Goal: Find specific fact: Find specific fact

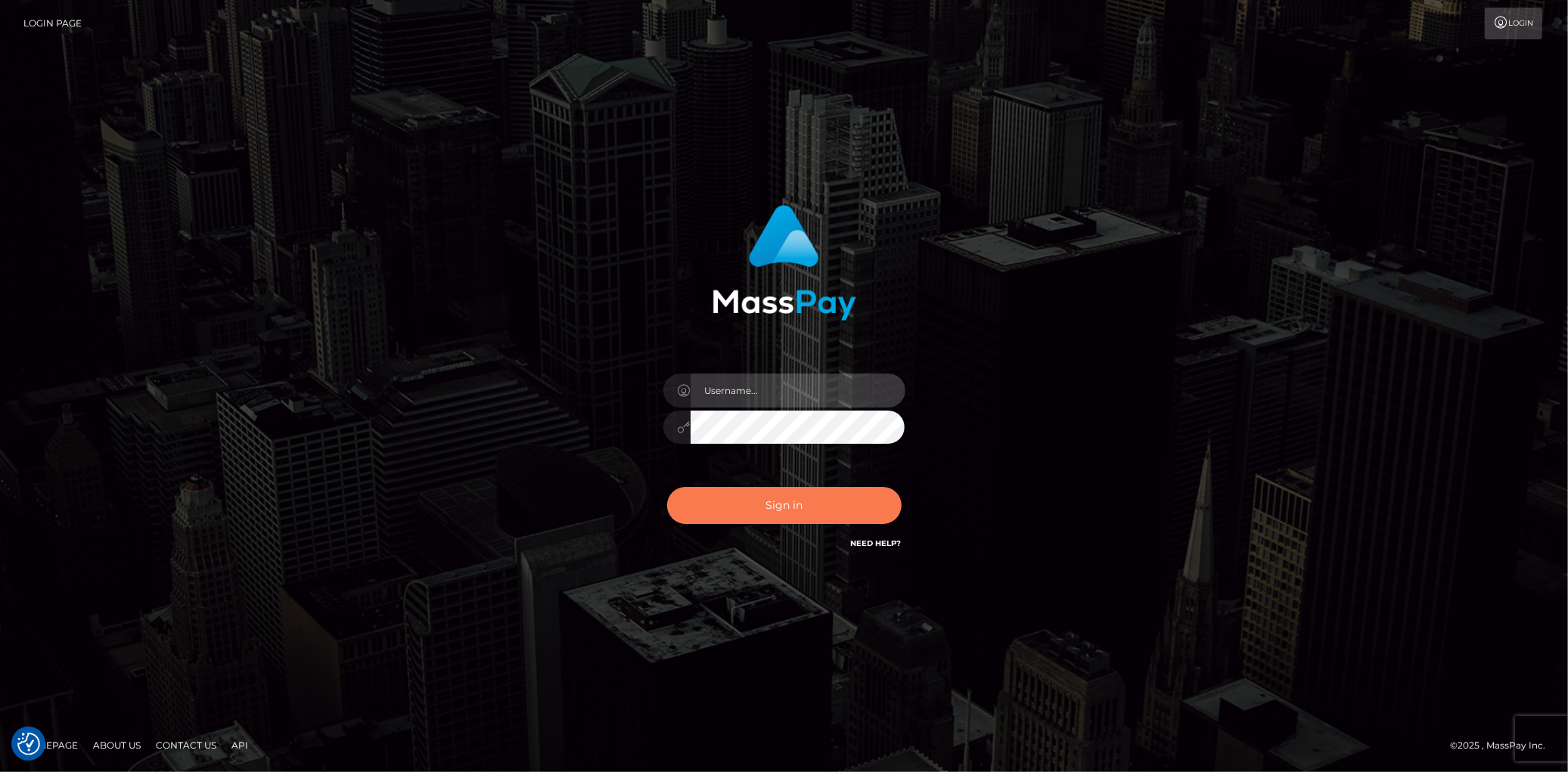
type input "[PERSON_NAME]"
click at [764, 523] on button "Sign in" at bounding box center [784, 505] width 234 height 37
type input "[PERSON_NAME]"
click at [762, 513] on button "Sign in" at bounding box center [784, 505] width 234 height 37
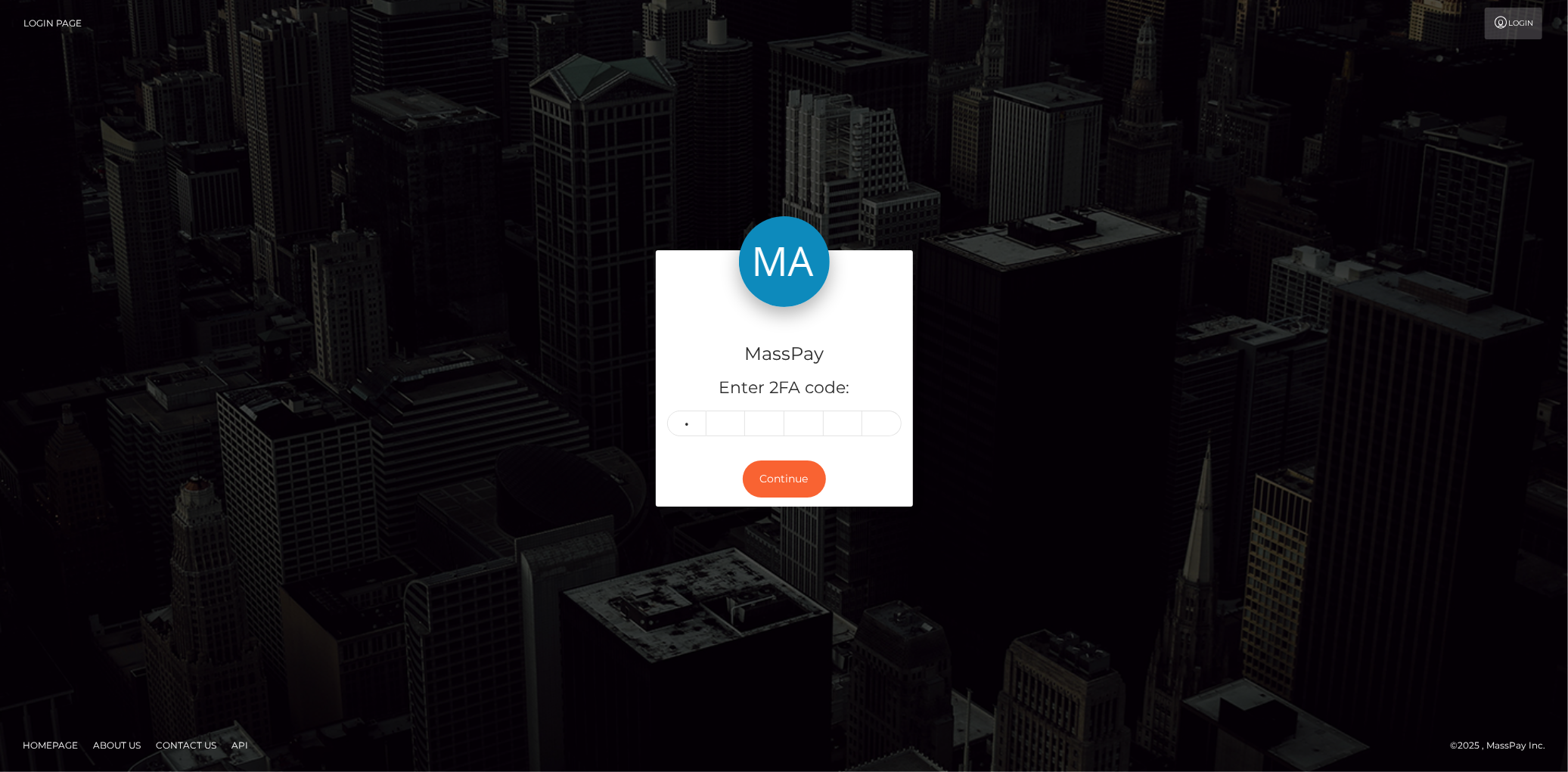
type input "2"
type input "4"
type input "3"
type input "1"
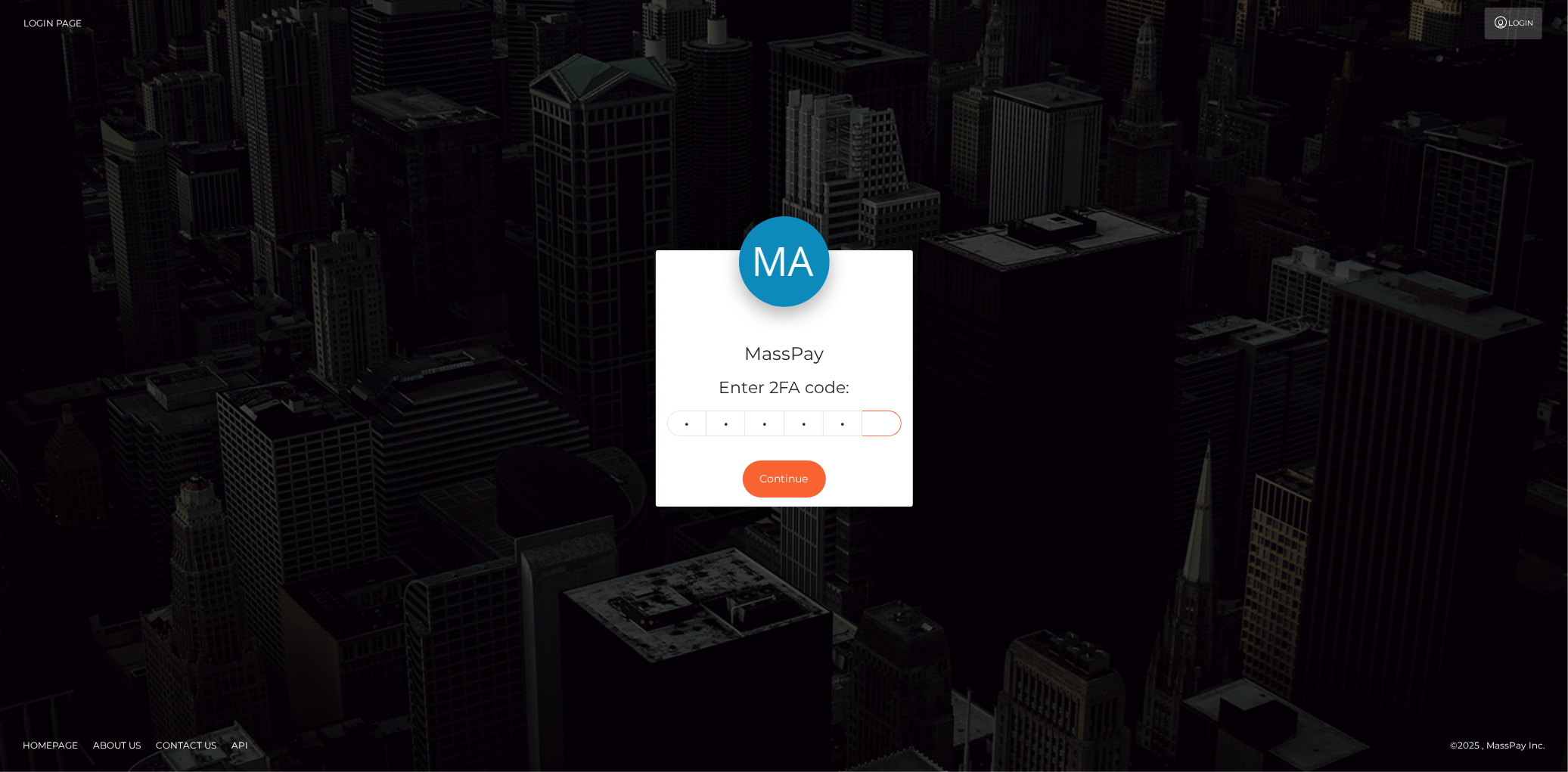
type input "7"
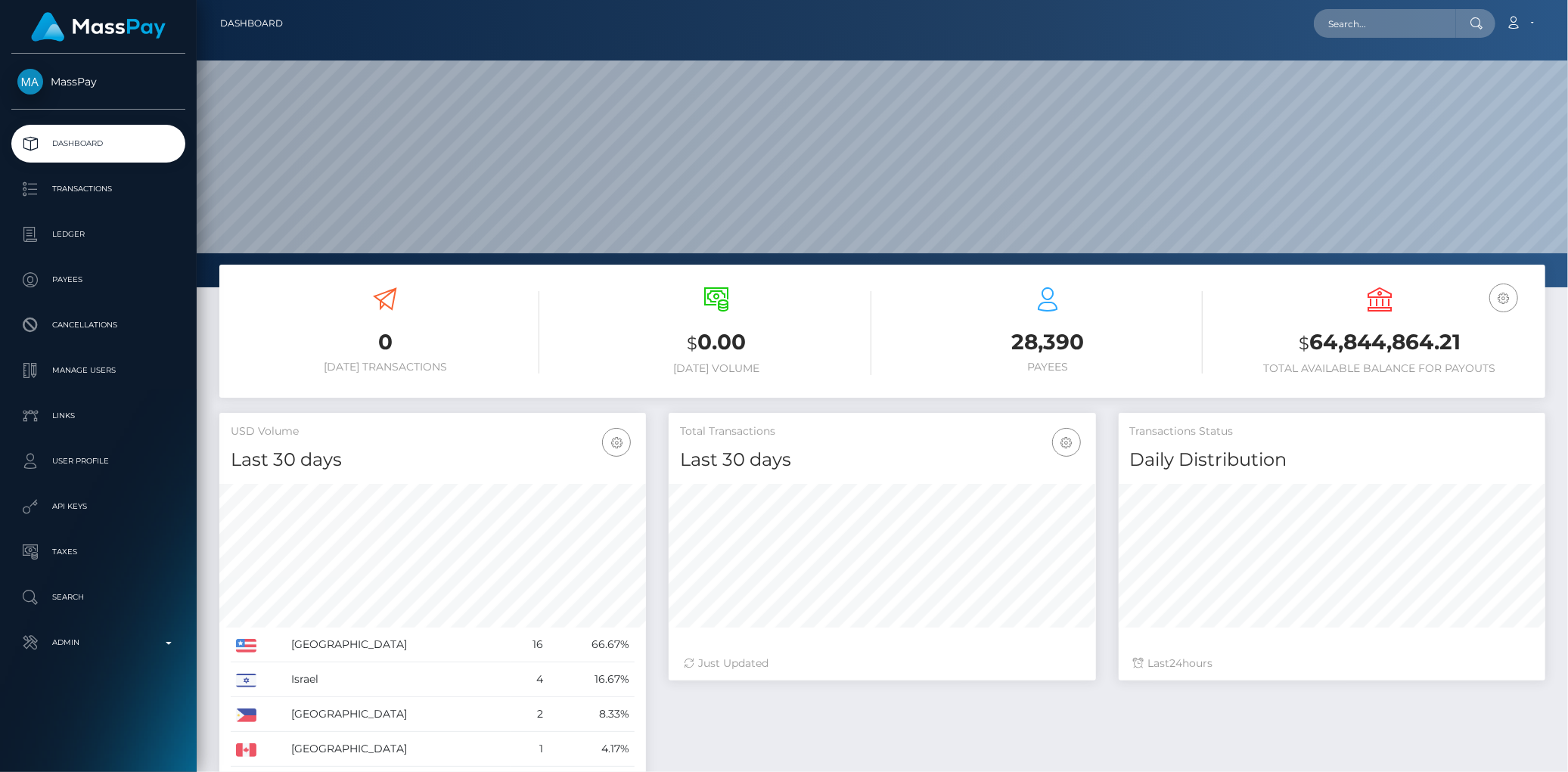
scroll to position [268, 426]
click at [1365, 19] on input "text" at bounding box center [1385, 23] width 142 height 29
paste input "poact_Ov7DMrmdGZU6"
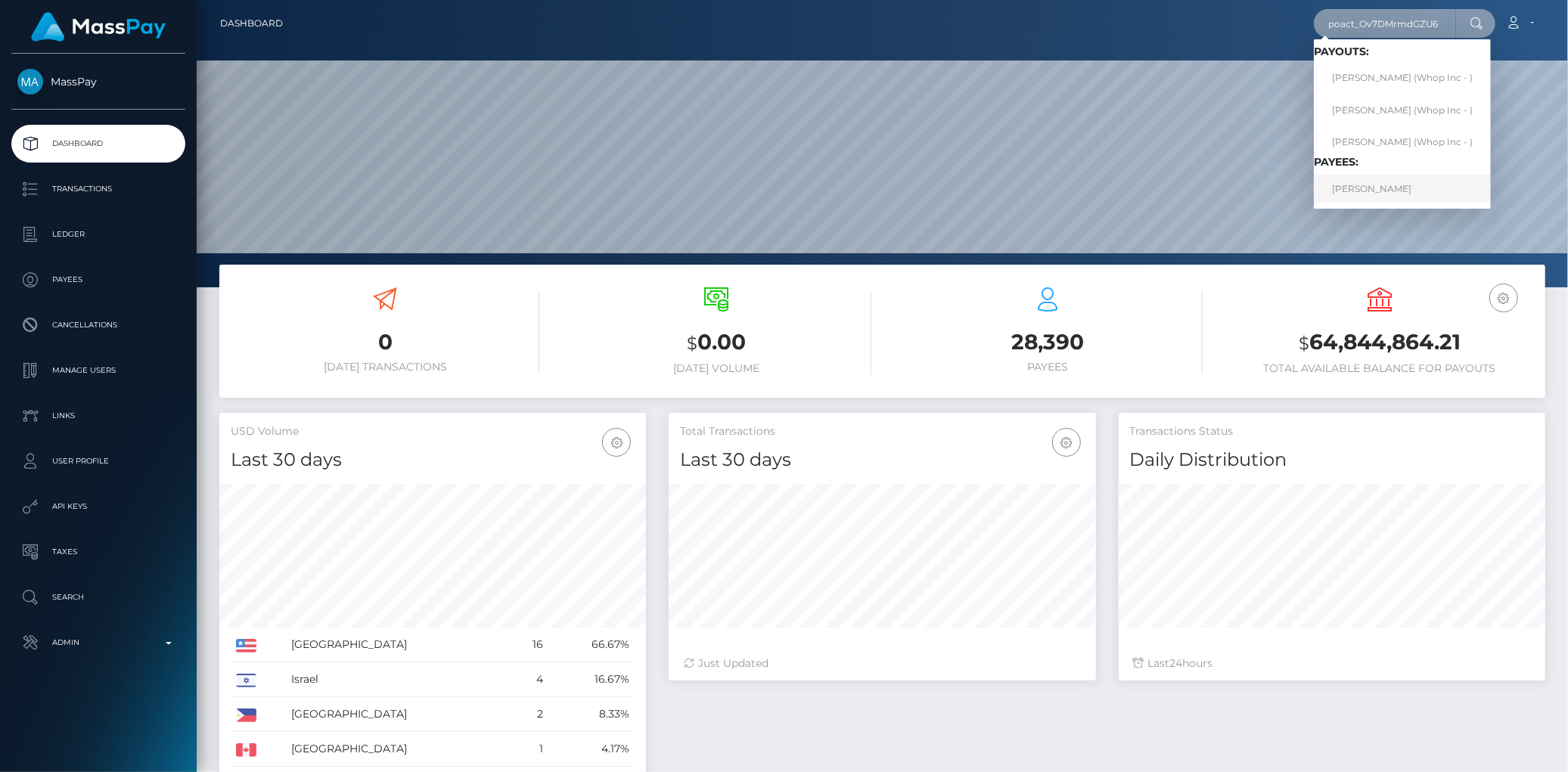
type input "poact_Ov7DMrmdGZU6"
click at [1367, 193] on link "NANNA GANI" at bounding box center [1402, 188] width 177 height 28
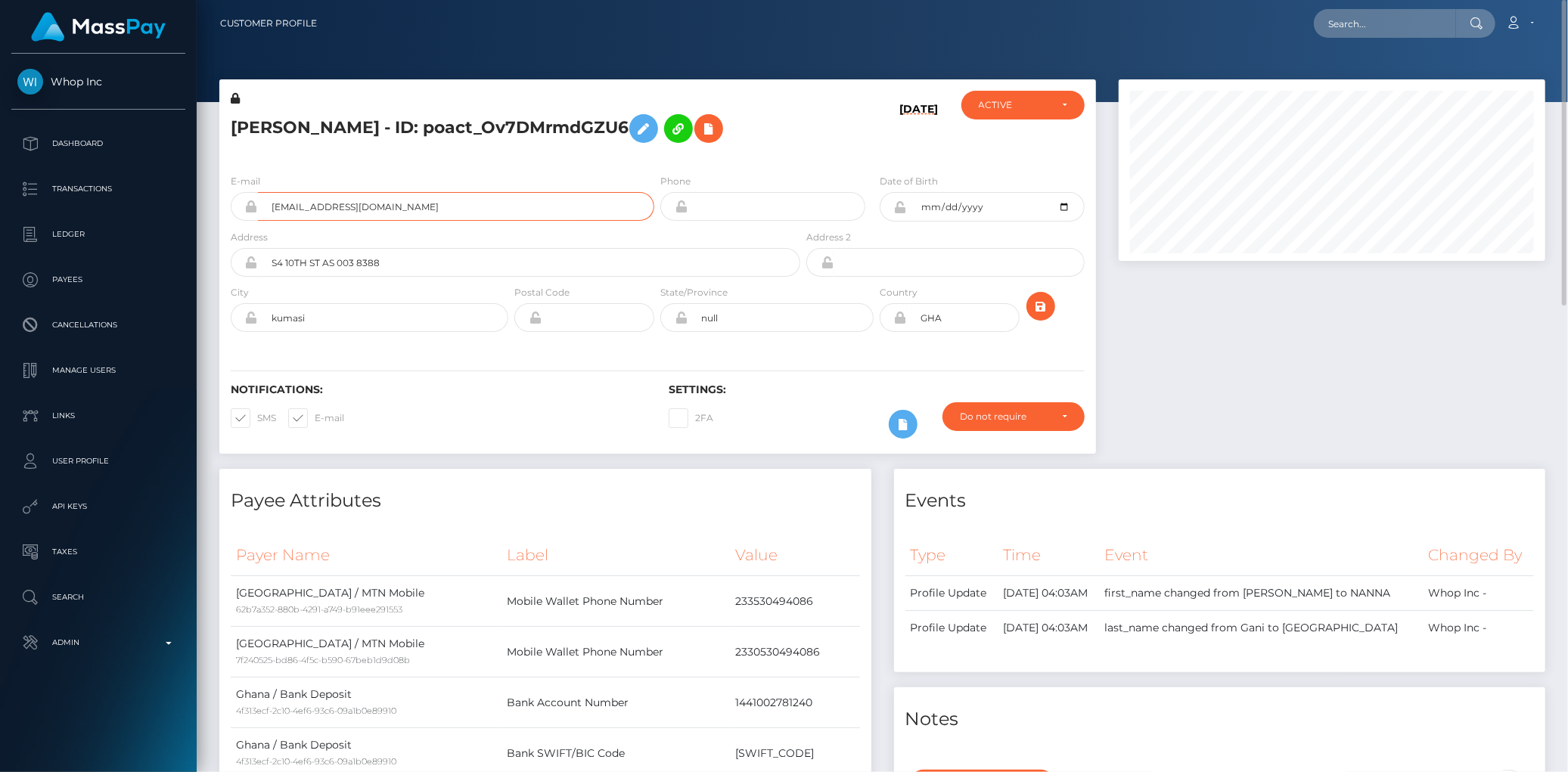
click at [282, 216] on input "[EMAIL_ADDRESS][DOMAIN_NAME]" at bounding box center [455, 207] width 396 height 29
click at [282, 216] on input "imsaubihani@gmail.com" at bounding box center [455, 207] width 396 height 29
drag, startPoint x: 1364, startPoint y: 69, endPoint x: 1362, endPoint y: 45, distance: 24.1
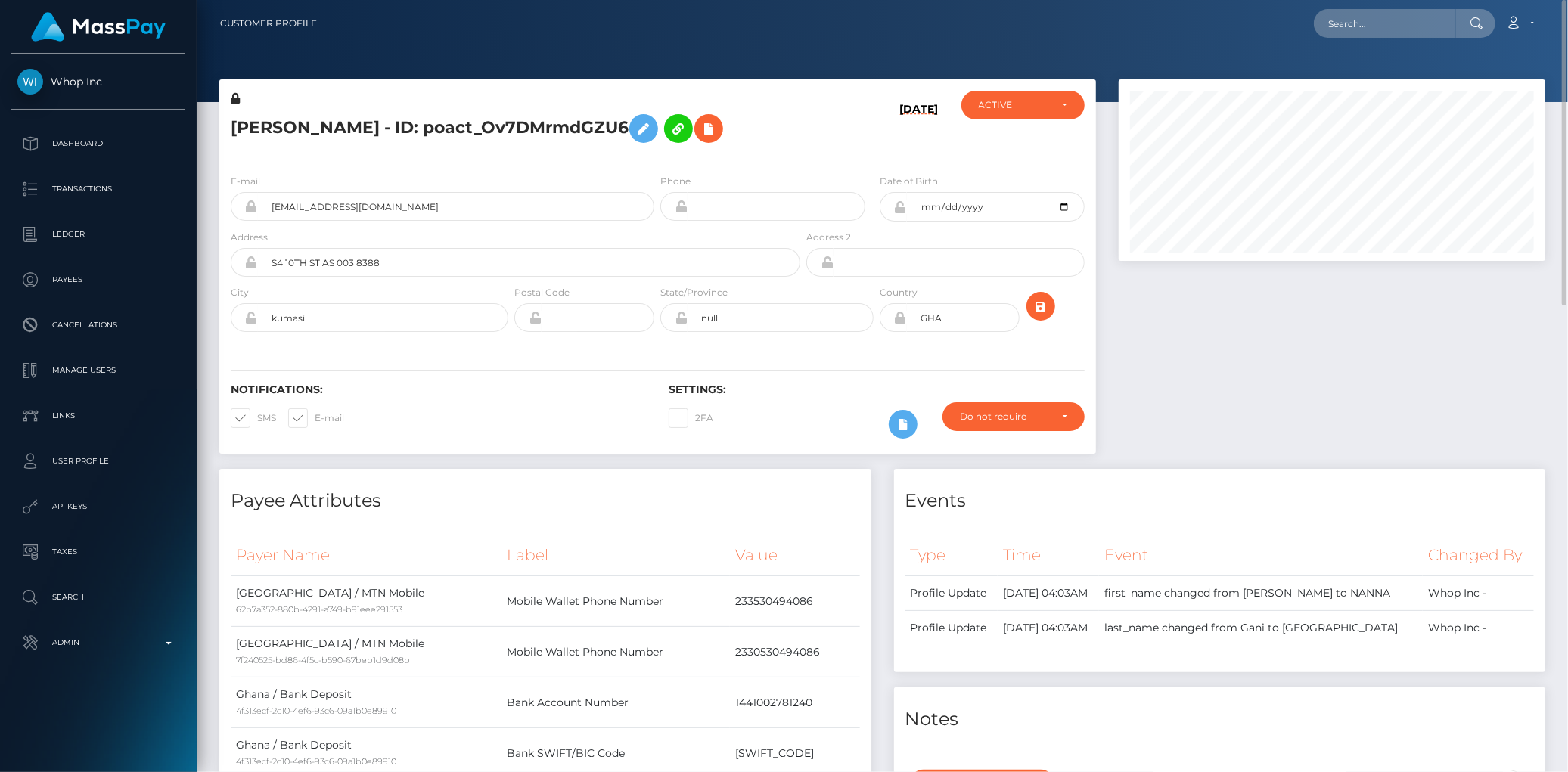
click at [1364, 66] on div at bounding box center [882, 51] width 1371 height 102
drag, startPoint x: 1362, startPoint y: 45, endPoint x: 1362, endPoint y: 24, distance: 21.0
click at [1362, 42] on nav "Customer Profile Loading... Loading... Account" at bounding box center [882, 23] width 1371 height 47
click at [1362, 24] on input "text" at bounding box center [1385, 23] width 142 height 29
paste input "193508204"
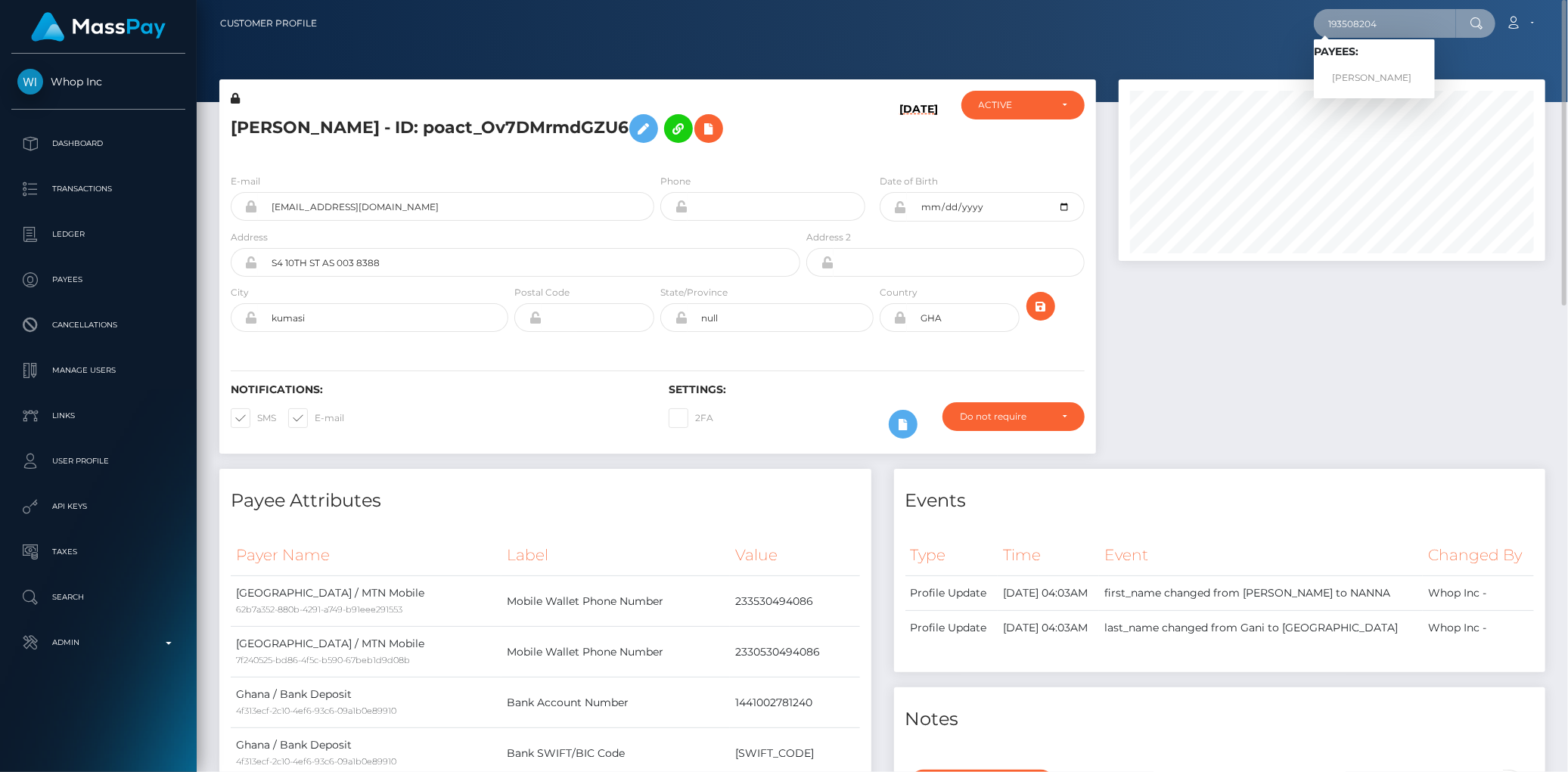
type input "193508204"
click at [1362, 81] on link "SHIVAM SINGH" at bounding box center [1374, 78] width 121 height 28
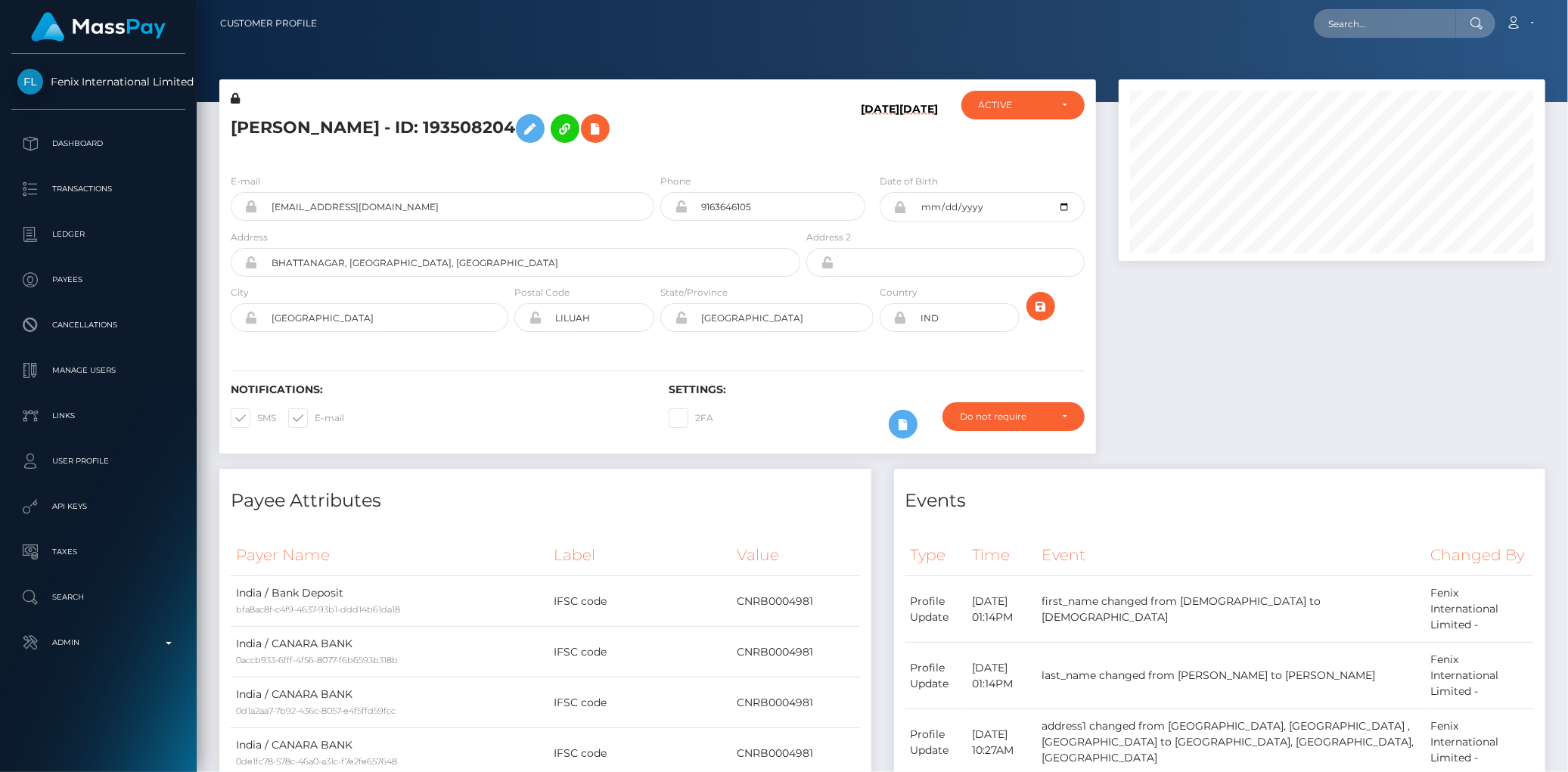
scroll to position [181, 426]
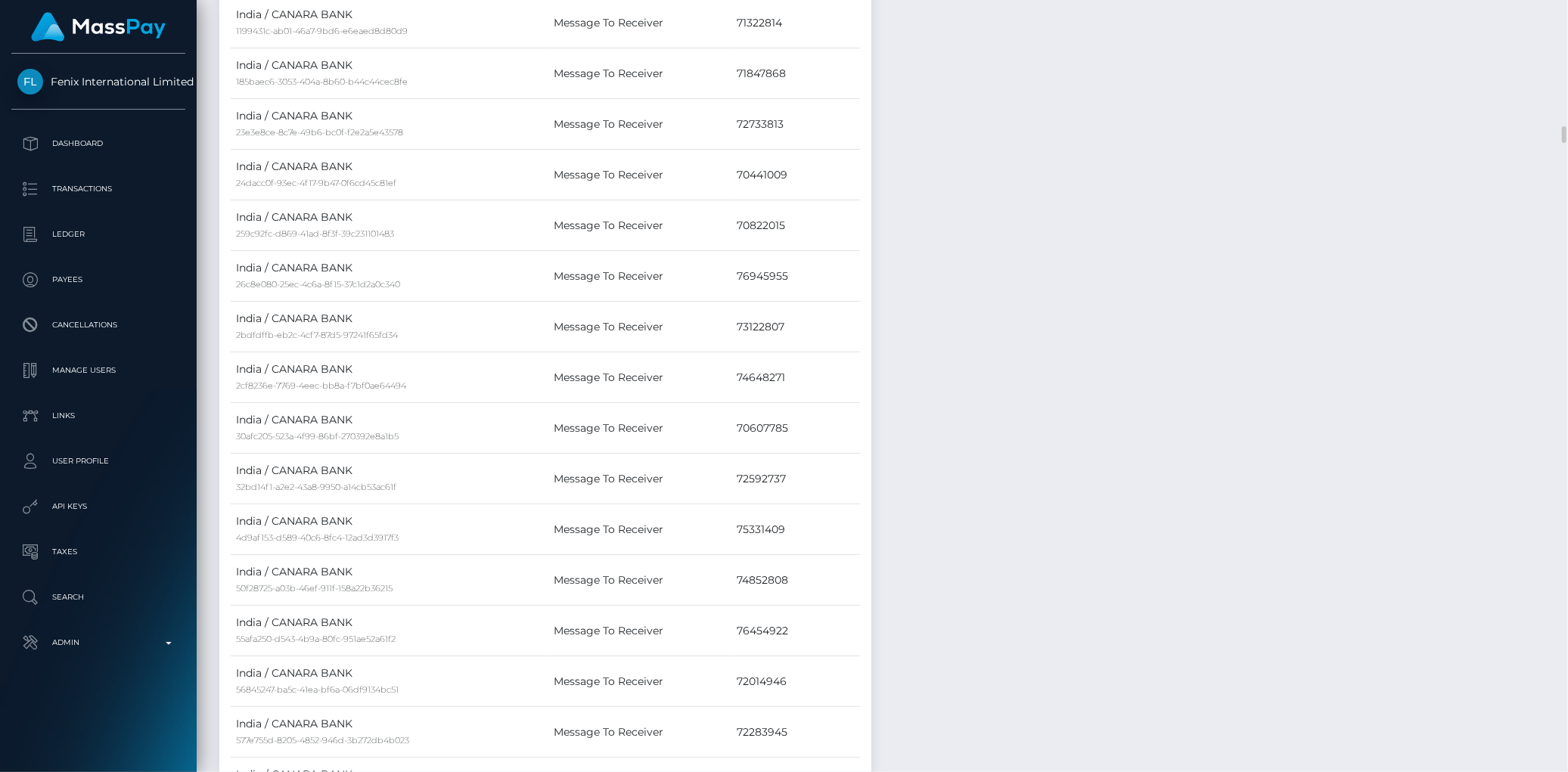
click at [610, 348] on td "Message To Receiver" at bounding box center [640, 327] width 184 height 51
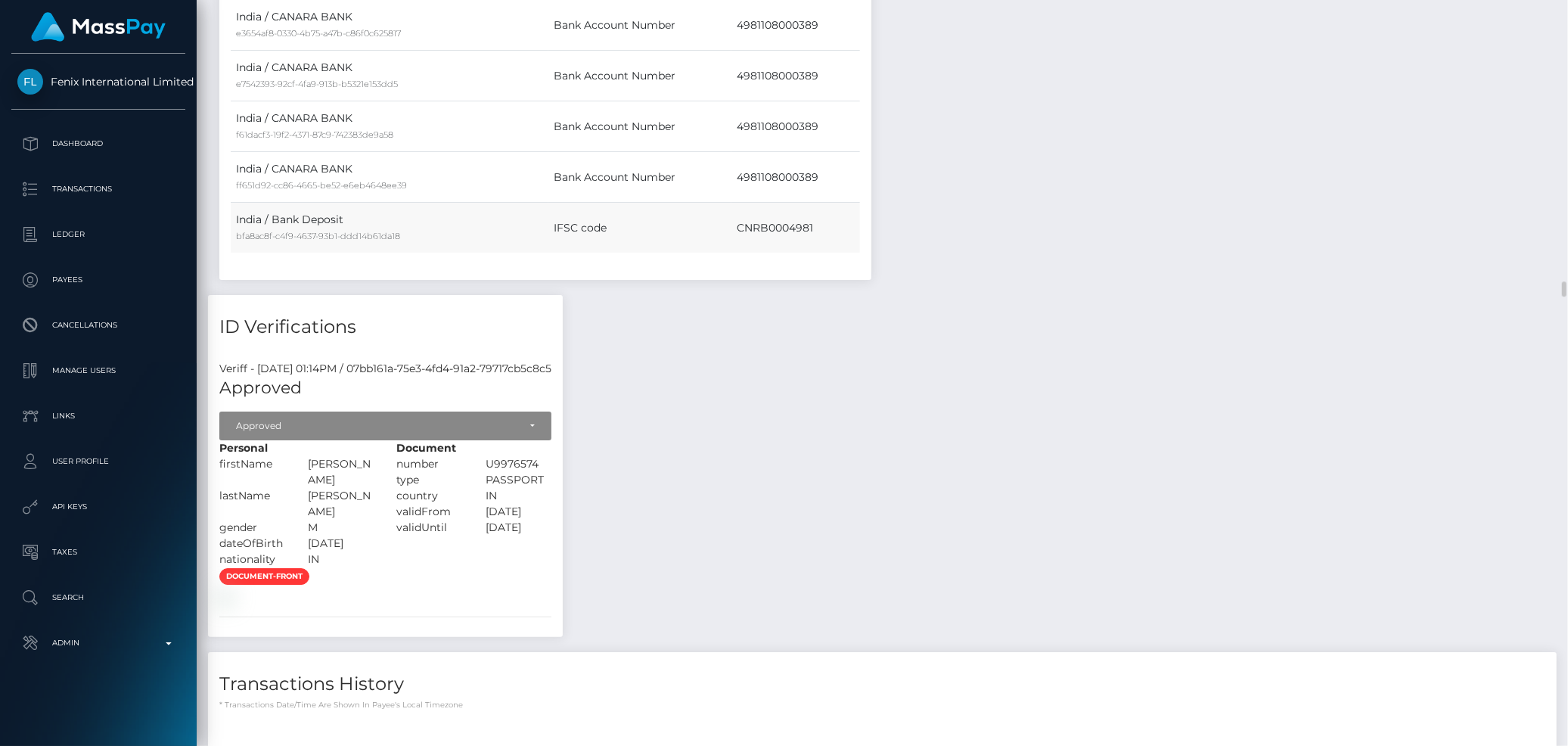
scroll to position [12845, 0]
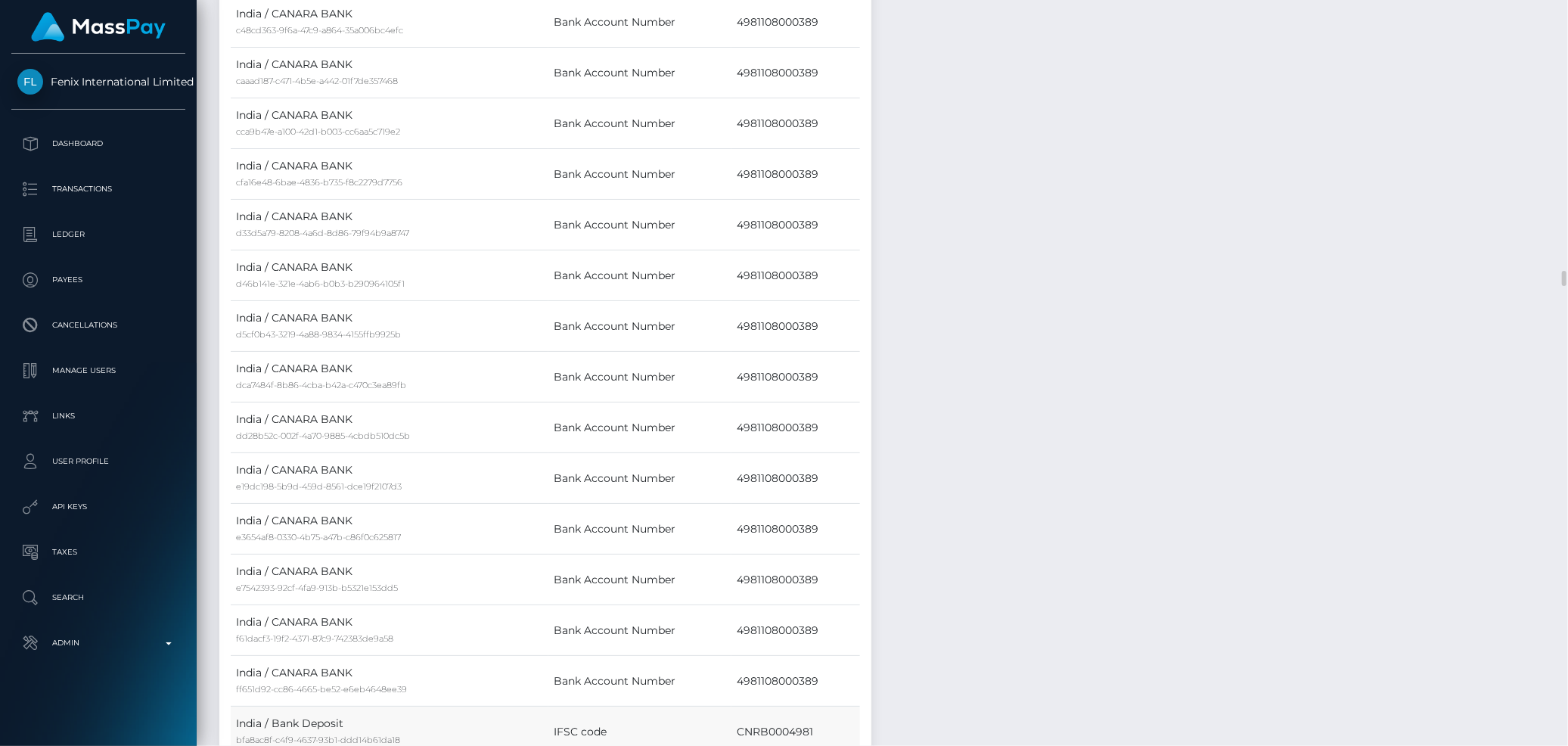
click at [533, 239] on td "India / CANARA BANK d33d5a79-8208-4a6d-8d86-79f94b9a8747" at bounding box center [390, 225] width 317 height 51
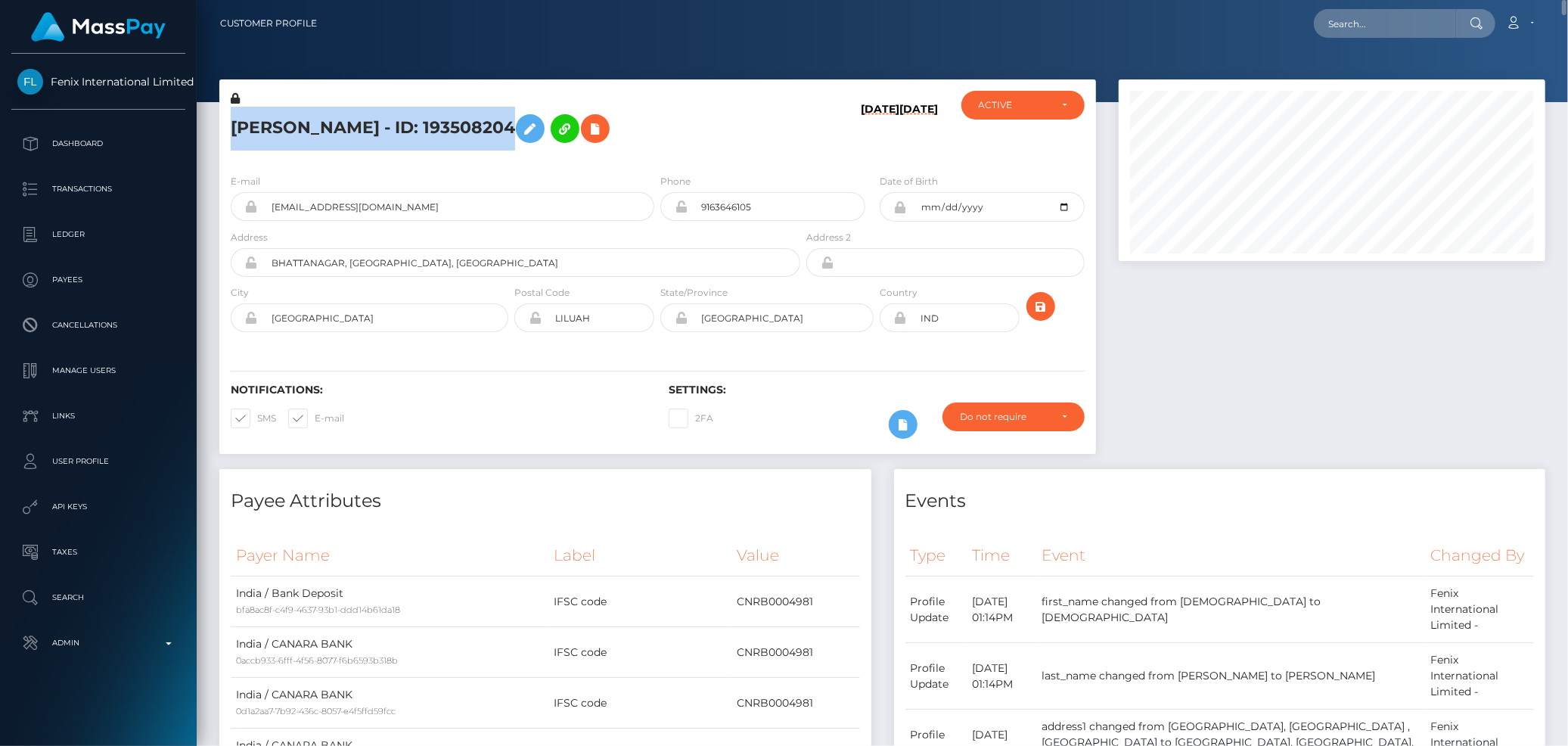
drag, startPoint x: 232, startPoint y: 117, endPoint x: 493, endPoint y: 110, distance: 261.1
click at [493, 110] on h5 "[PERSON_NAME] - ID: 193508204" at bounding box center [511, 128] width 561 height 44
copy h5 "[PERSON_NAME] - ID: 193508204"
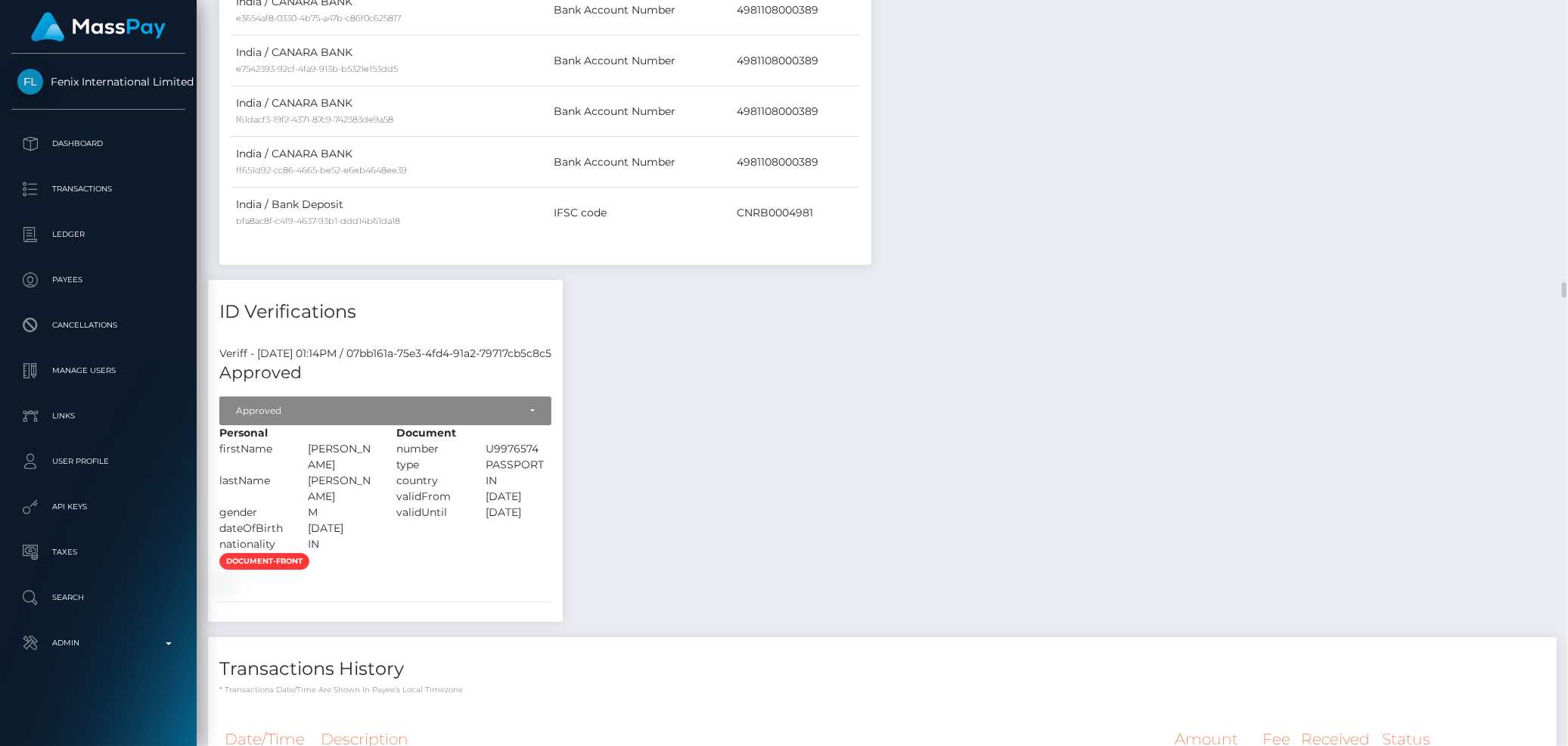
scroll to position [14121, 0]
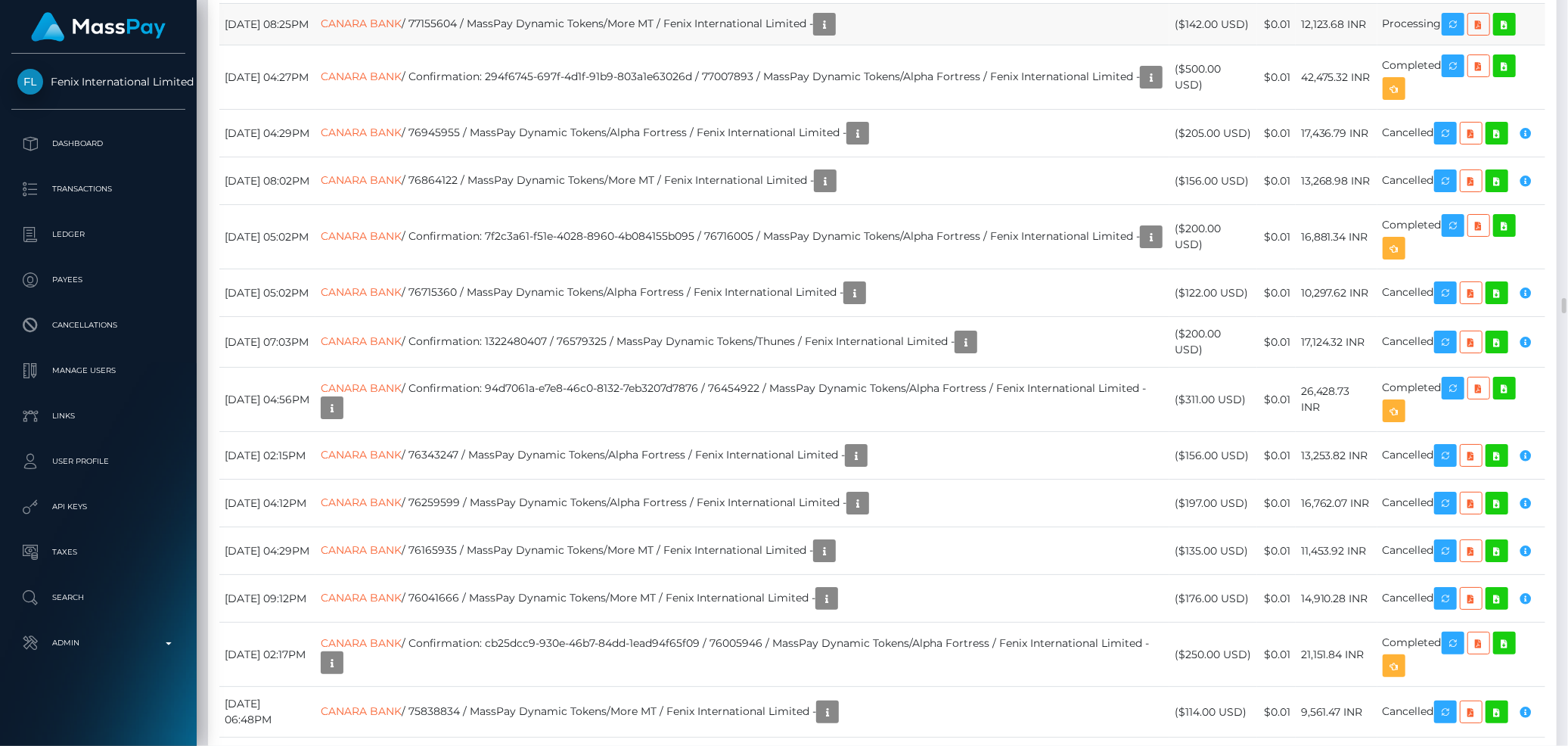
click at [488, 45] on td "CANARA BANK / 77155604 / MassPay Dynamic Tokens/More MT / Fenix International L…" at bounding box center [742, 24] width 854 height 41
copy td "77155604"
click at [491, 45] on td "CANARA BANK / 77155604 / MassPay Dynamic Tokens/More MT / Fenix International L…" at bounding box center [742, 24] width 854 height 41
click at [492, 45] on td "CANARA BANK / 77155604 / MassPay Dynamic Tokens/More MT / Fenix International L…" at bounding box center [742, 24] width 854 height 41
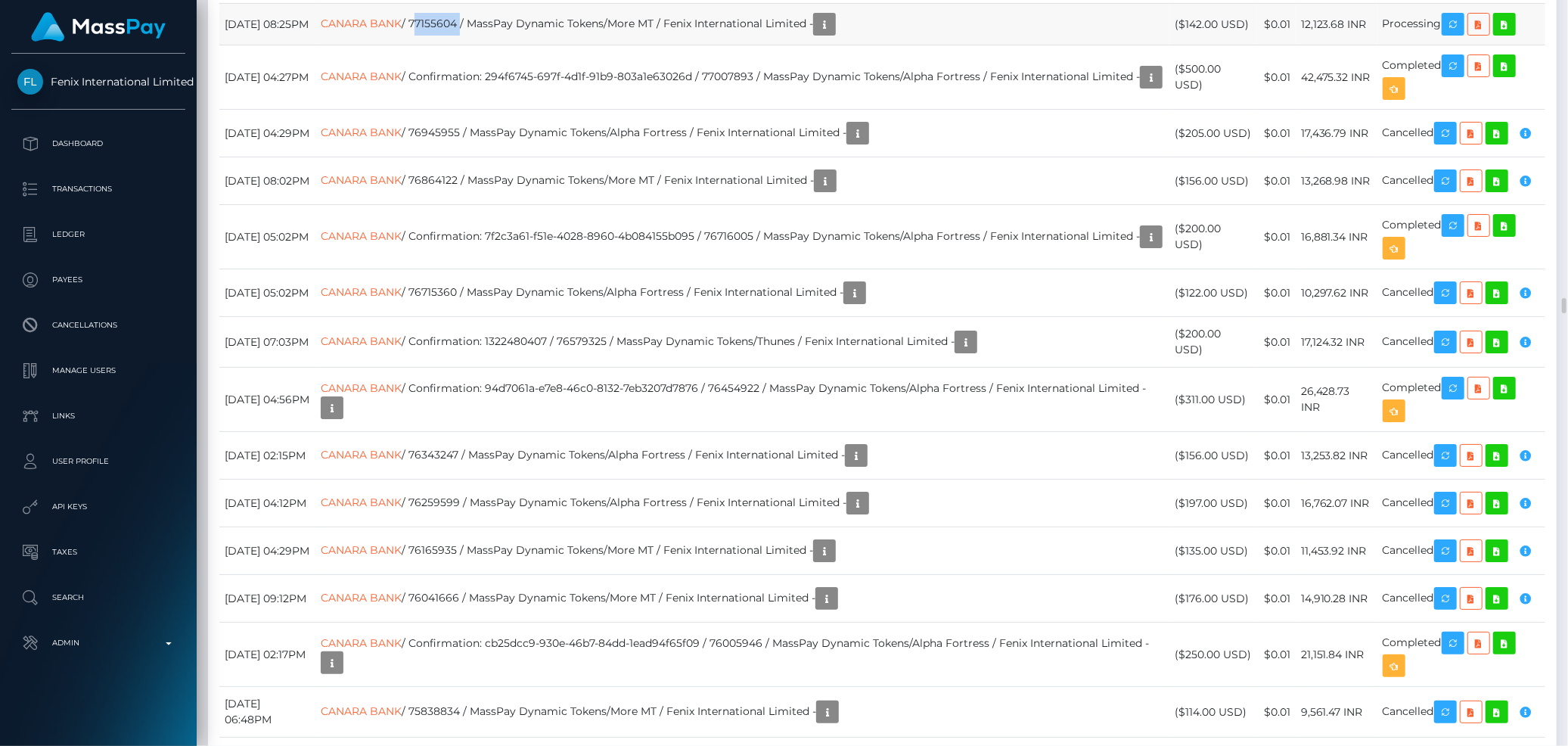
click at [492, 45] on td "CANARA BANK / 77155604 / MassPay Dynamic Tokens/More MT / Fenix International L…" at bounding box center [742, 24] width 854 height 41
copy td "77155604"
